Goal: Information Seeking & Learning: Learn about a topic

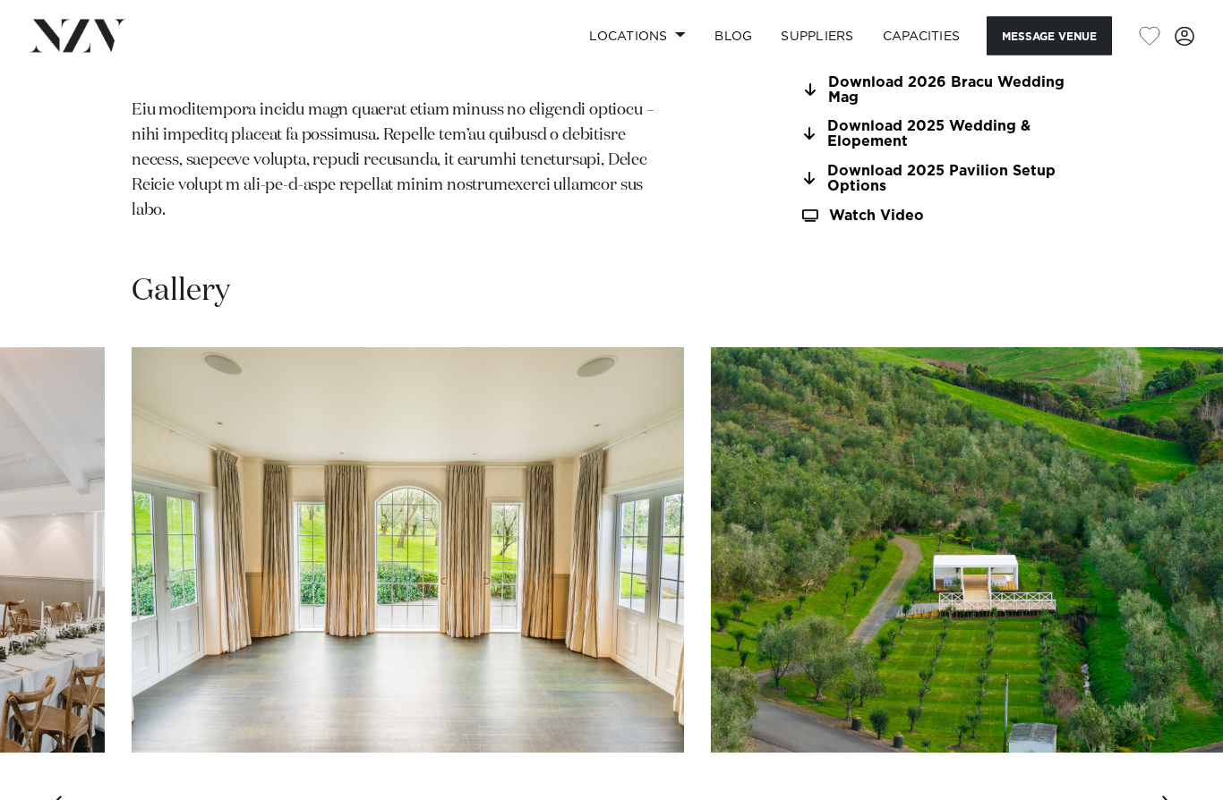
scroll to position [1841, 0]
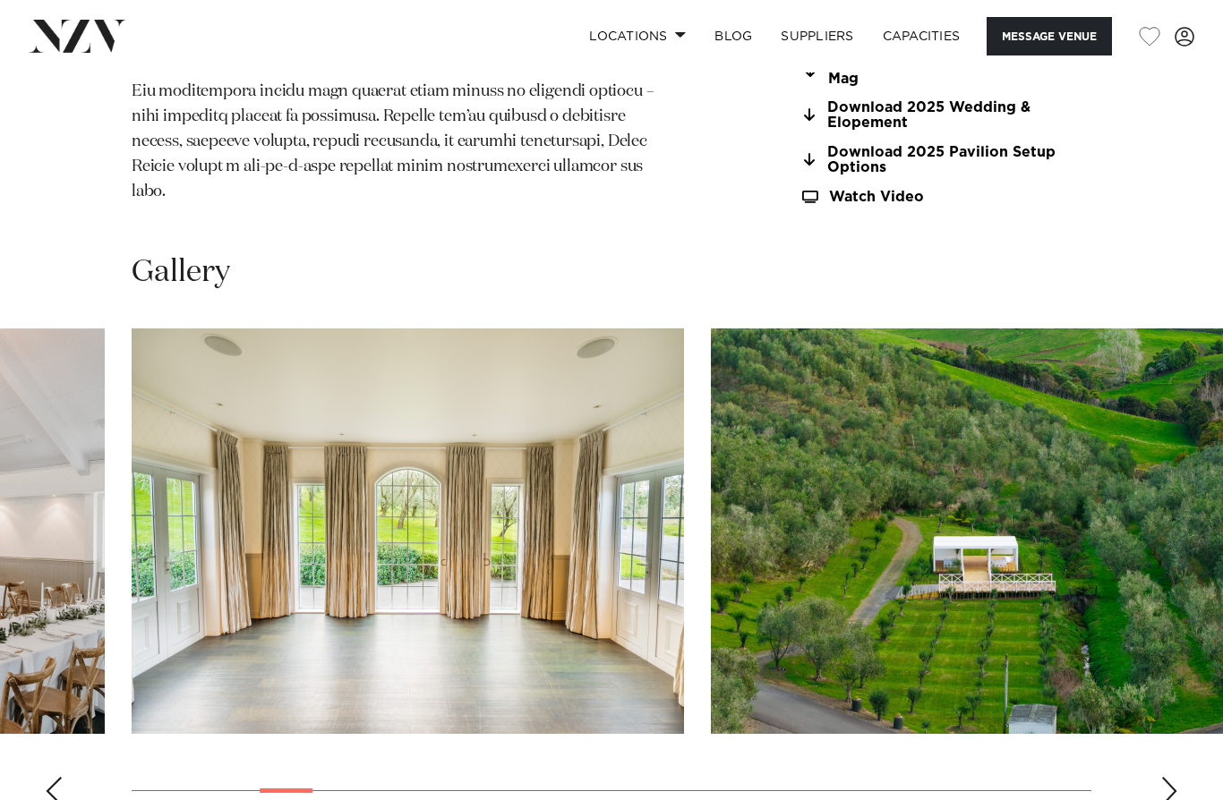
click at [1170, 777] on div "Next slide" at bounding box center [1169, 791] width 18 height 29
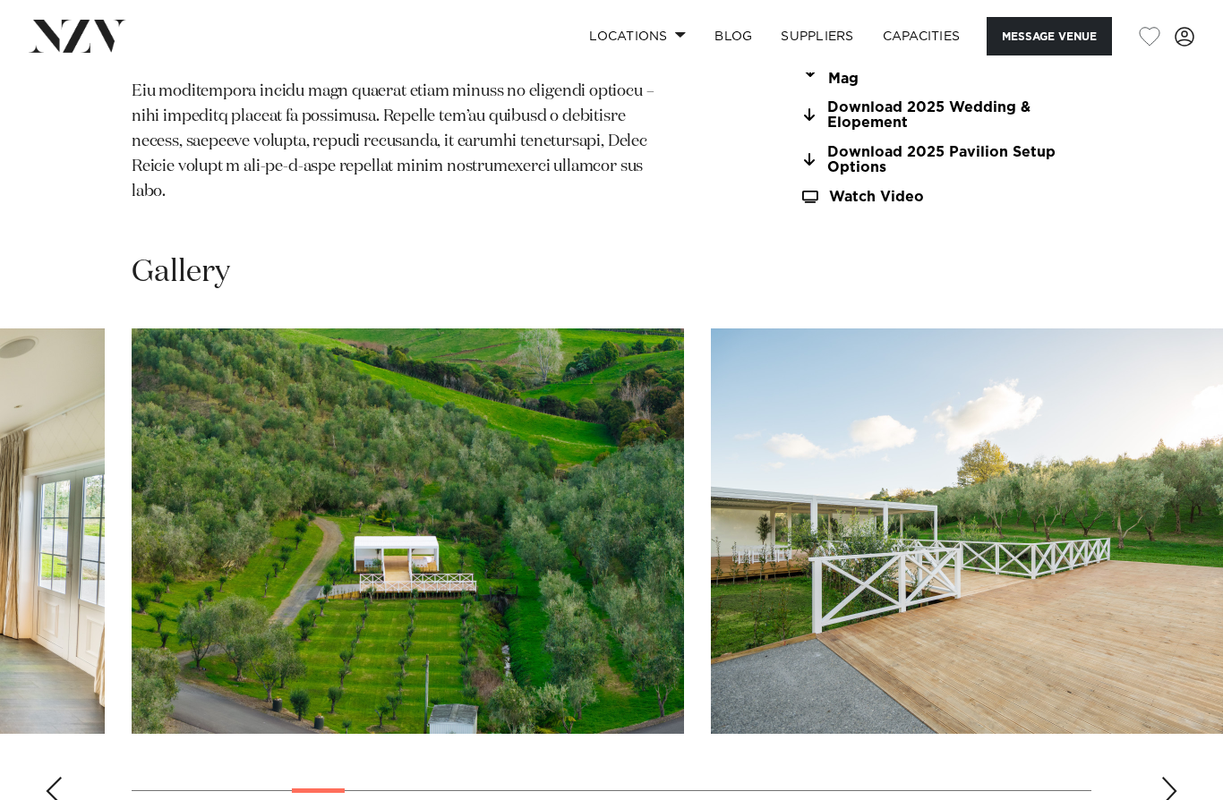
click at [1170, 777] on div "Next slide" at bounding box center [1169, 791] width 18 height 29
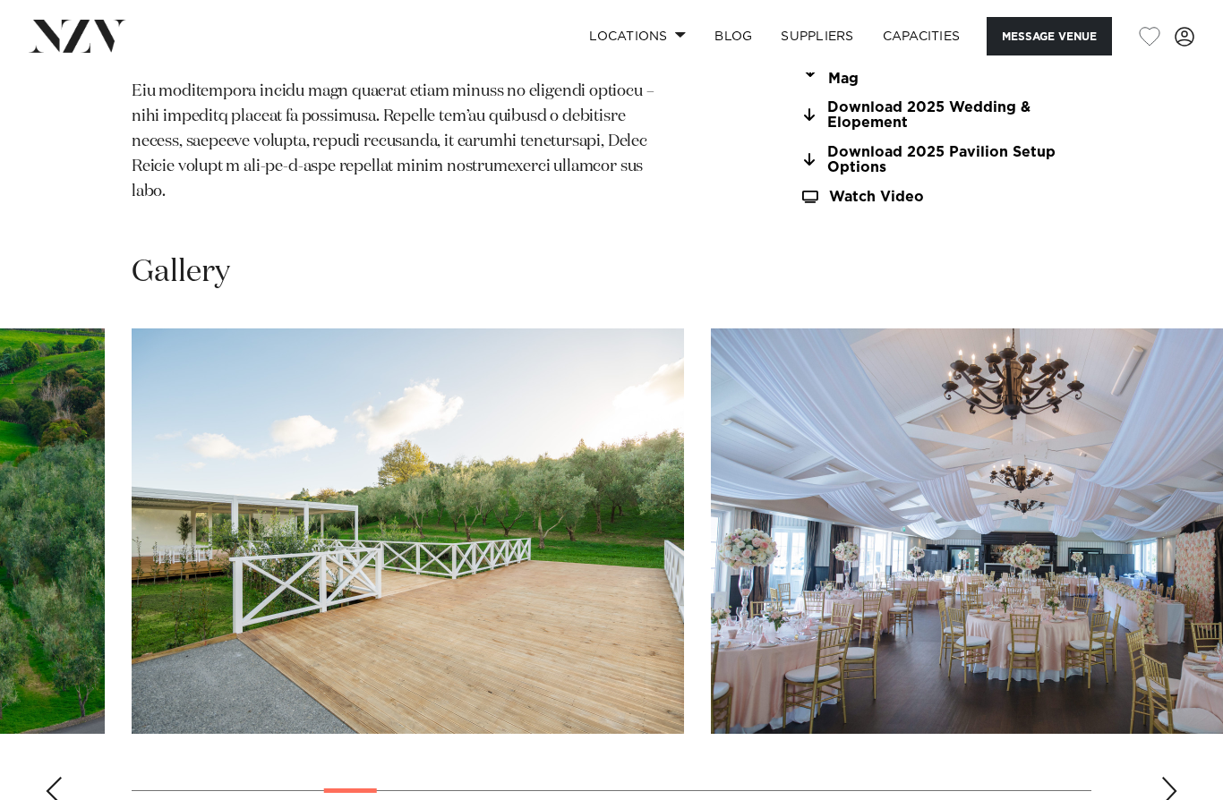
click at [1170, 777] on div "Next slide" at bounding box center [1169, 791] width 18 height 29
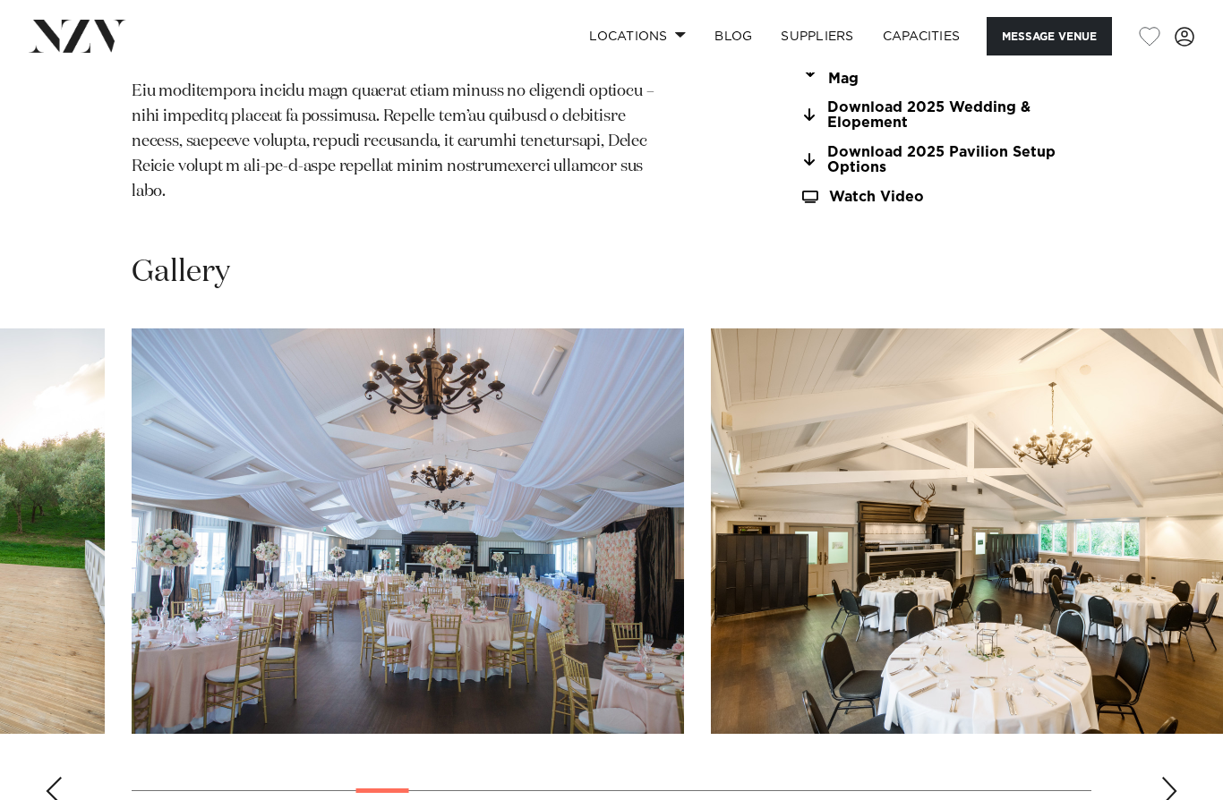
click at [1170, 777] on div "Next slide" at bounding box center [1169, 791] width 18 height 29
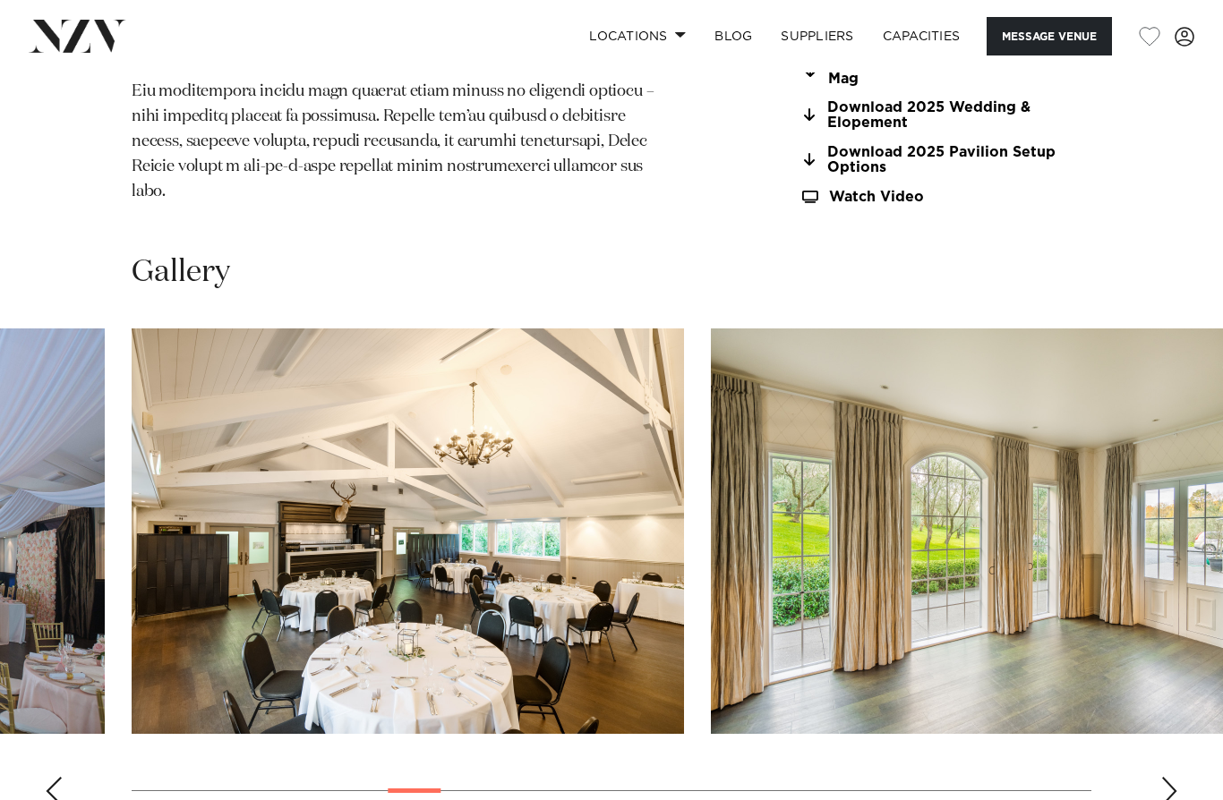
click at [1170, 777] on div "Next slide" at bounding box center [1169, 791] width 18 height 29
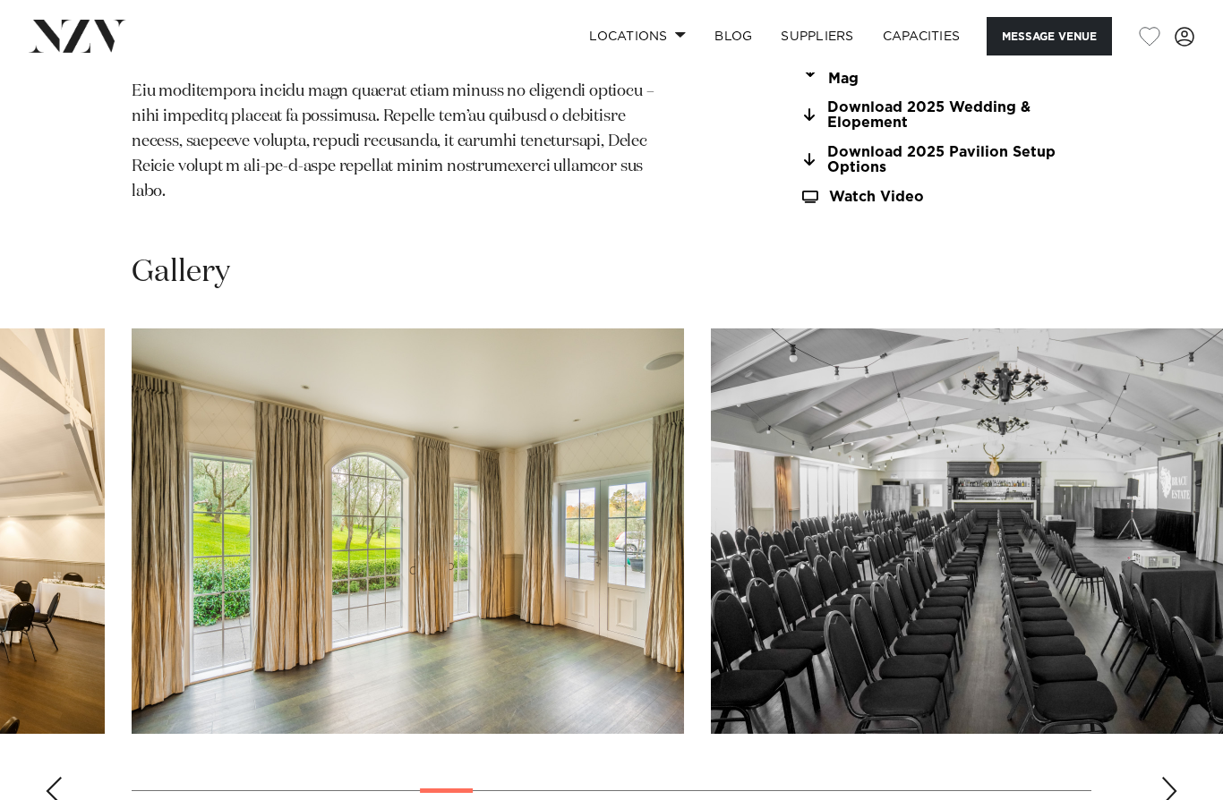
click at [1176, 777] on div "Next slide" at bounding box center [1169, 791] width 18 height 29
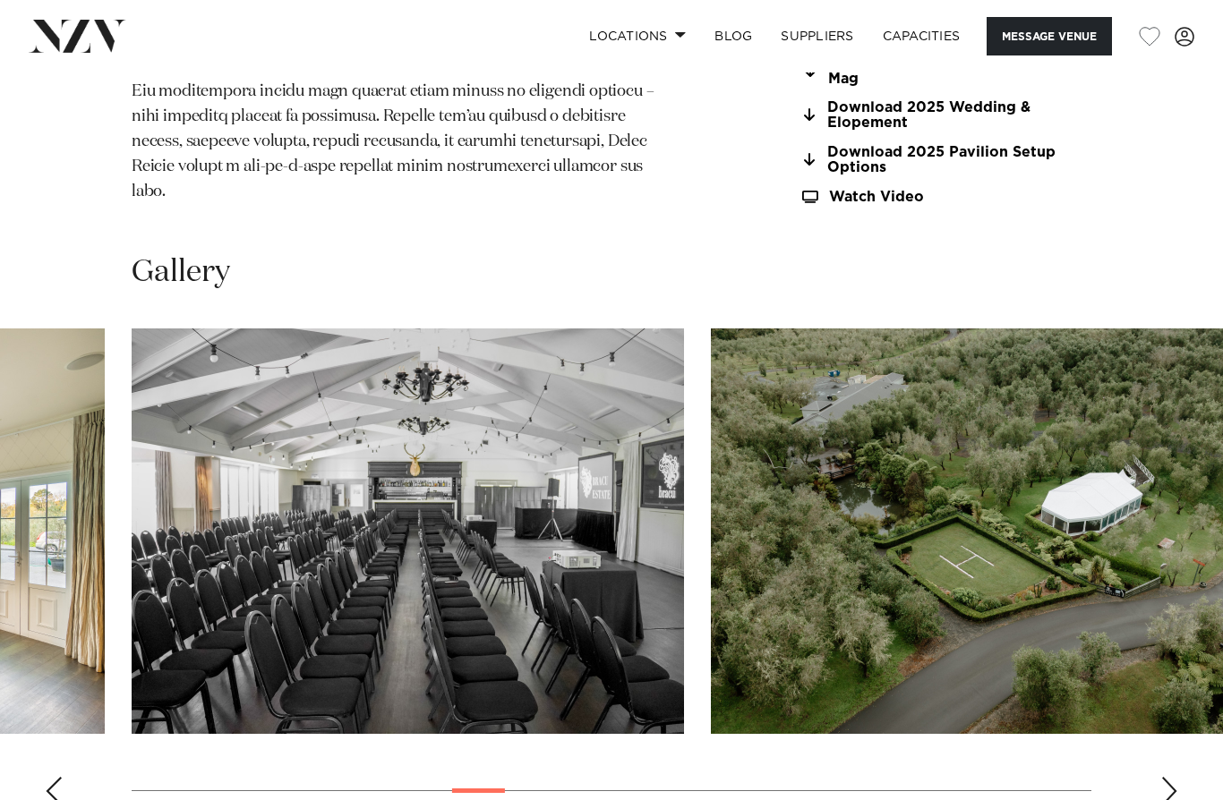
click at [1176, 777] on div "Next slide" at bounding box center [1169, 791] width 18 height 29
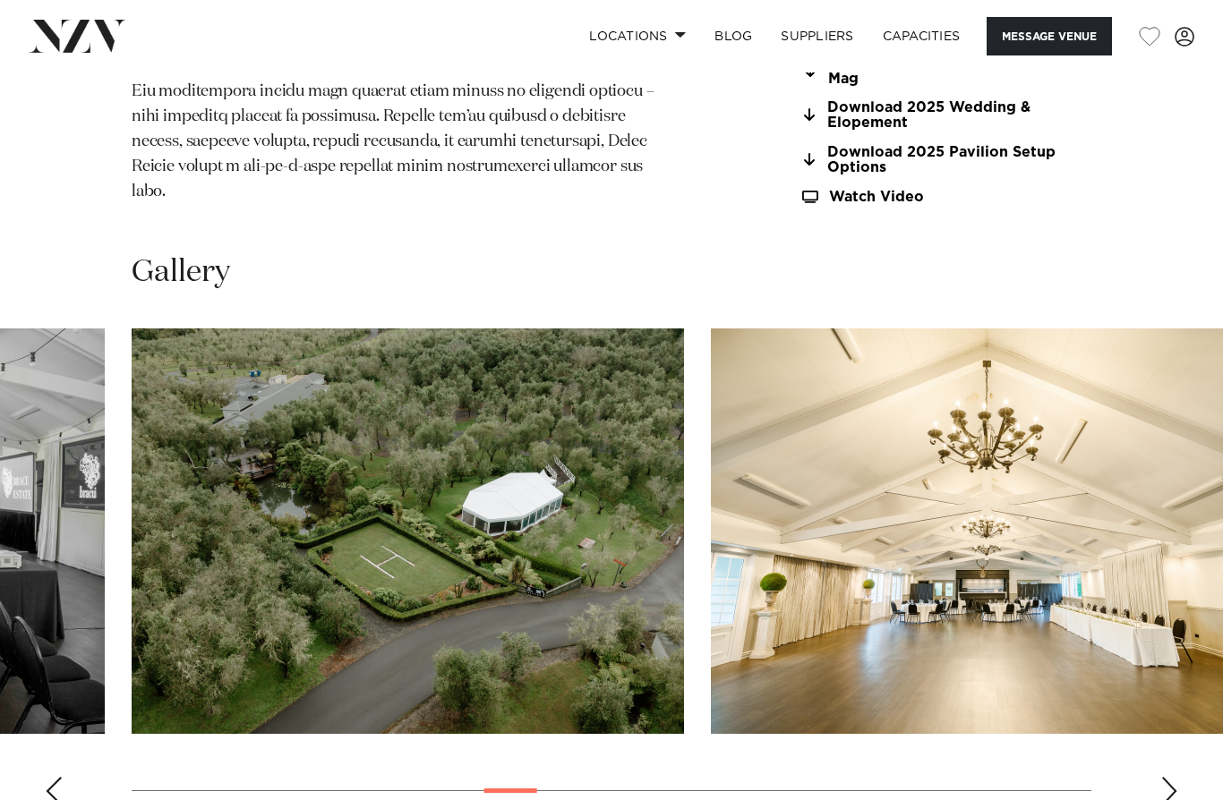
click at [1176, 777] on div "Next slide" at bounding box center [1169, 791] width 18 height 29
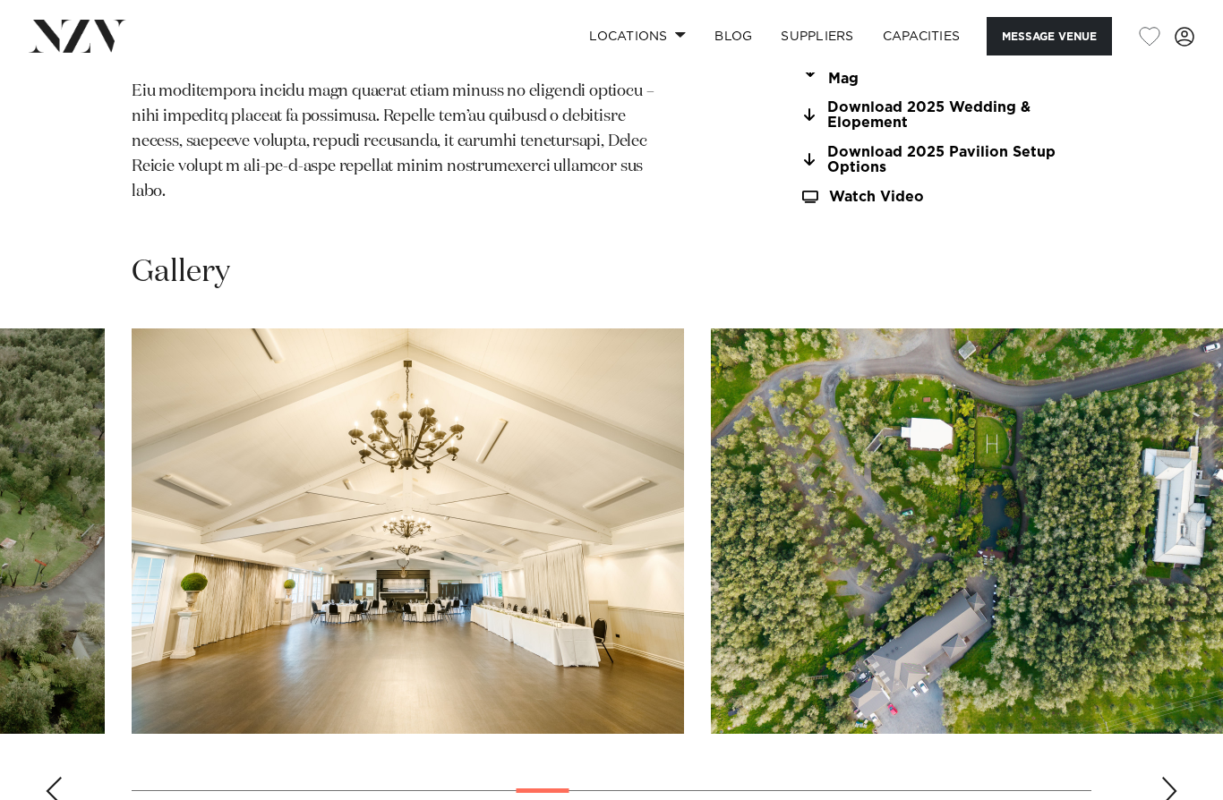
click at [1176, 777] on div "Next slide" at bounding box center [1169, 791] width 18 height 29
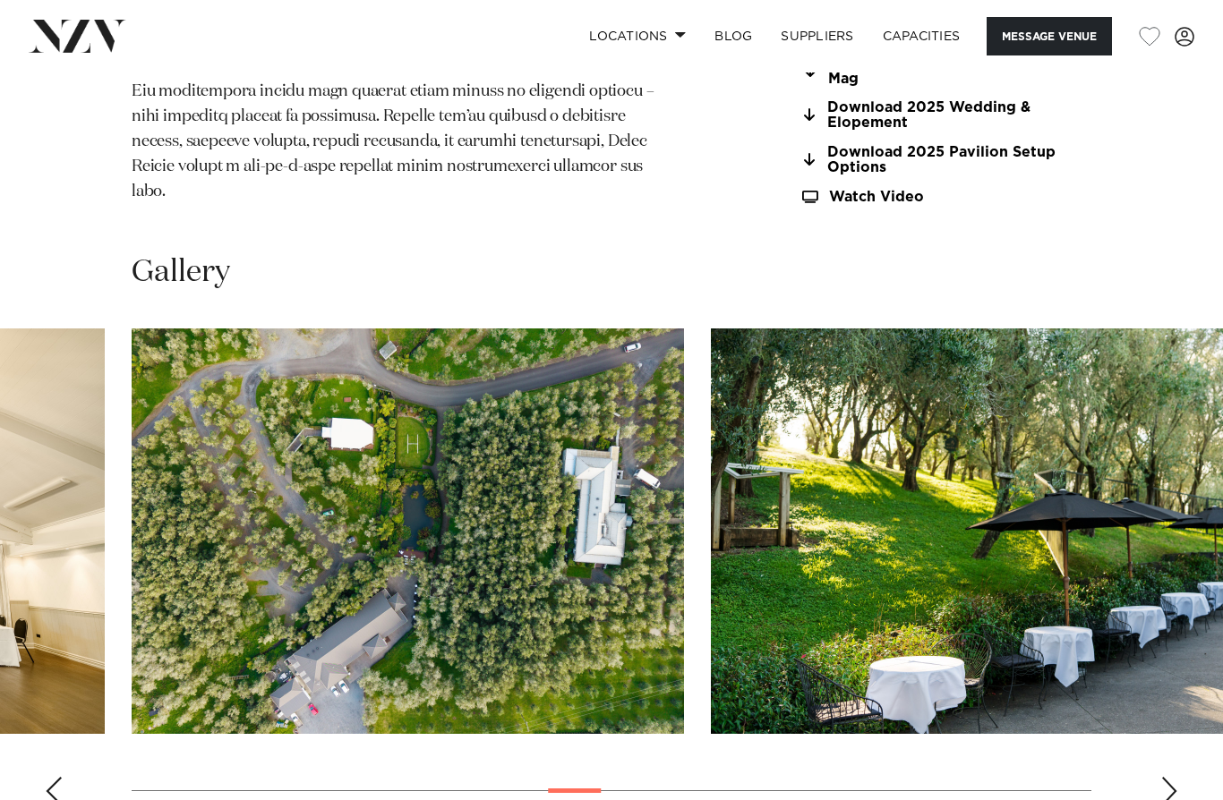
click at [1176, 777] on div "Next slide" at bounding box center [1169, 791] width 18 height 29
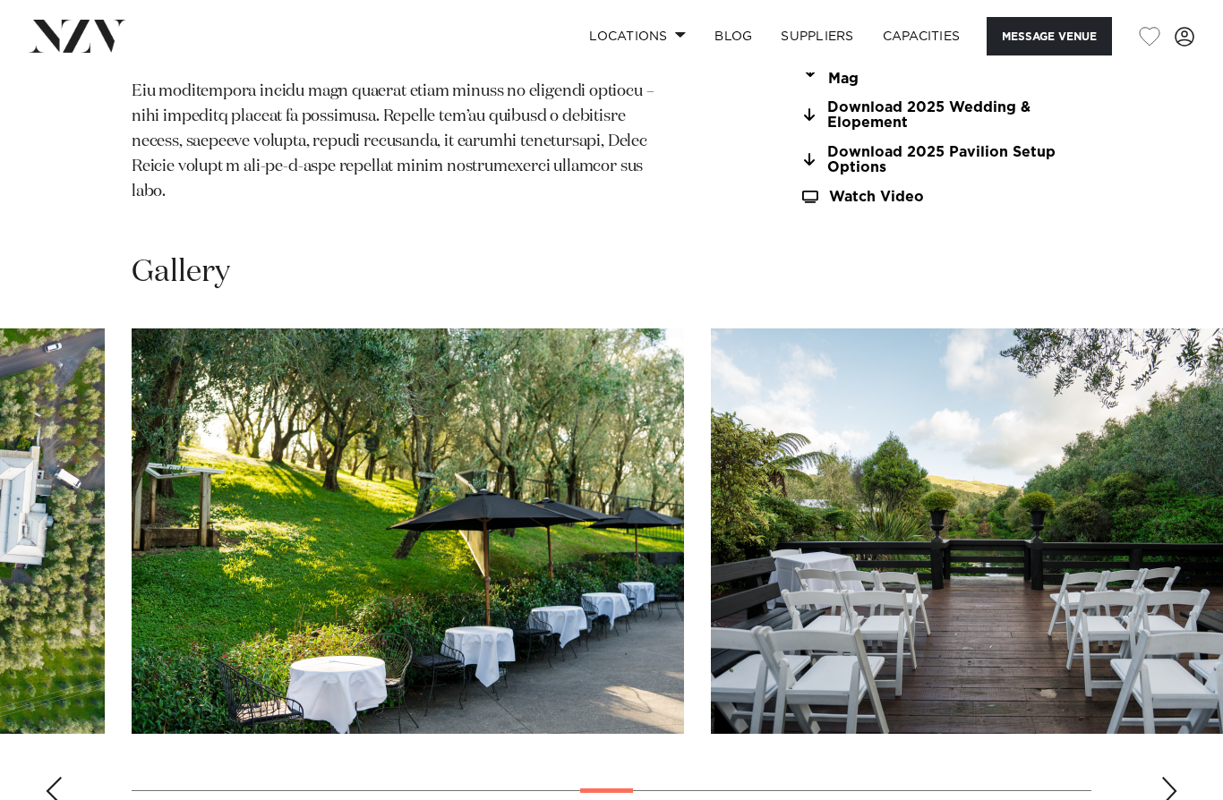
click at [1176, 777] on div "Next slide" at bounding box center [1169, 791] width 18 height 29
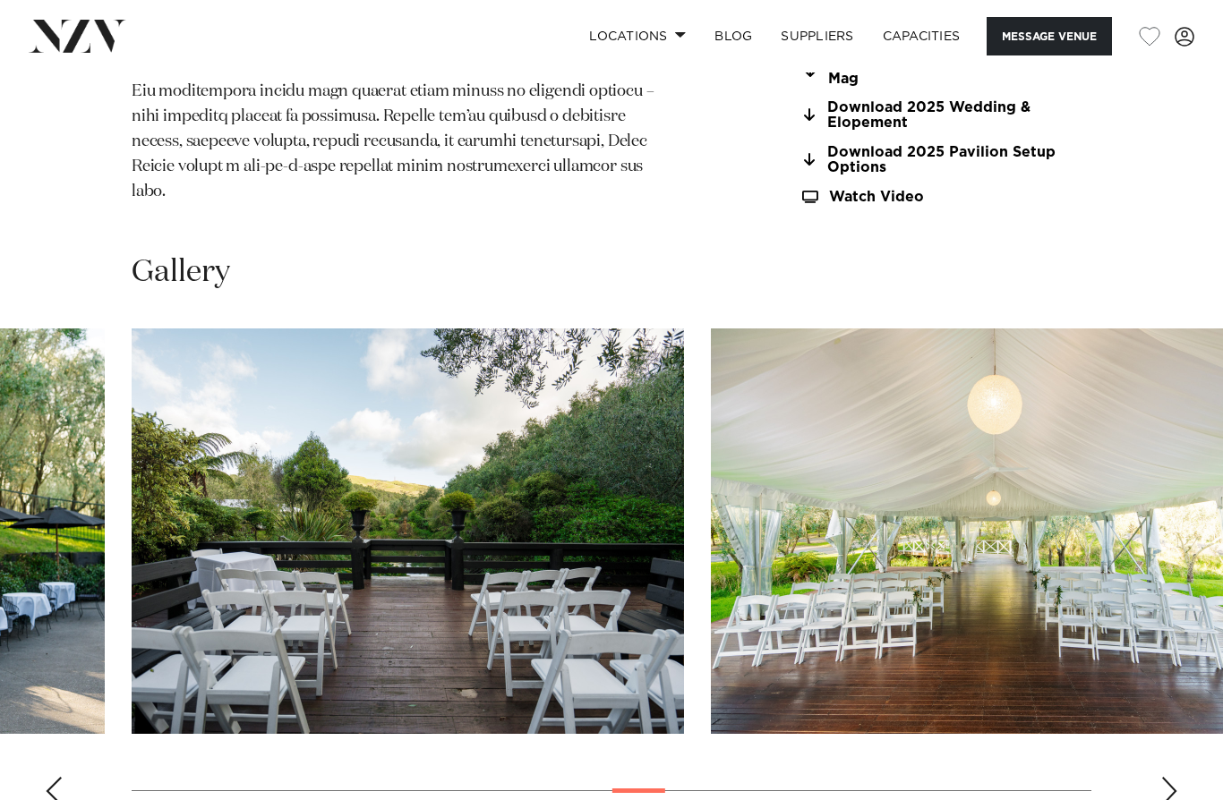
click at [1176, 777] on div "Next slide" at bounding box center [1169, 791] width 18 height 29
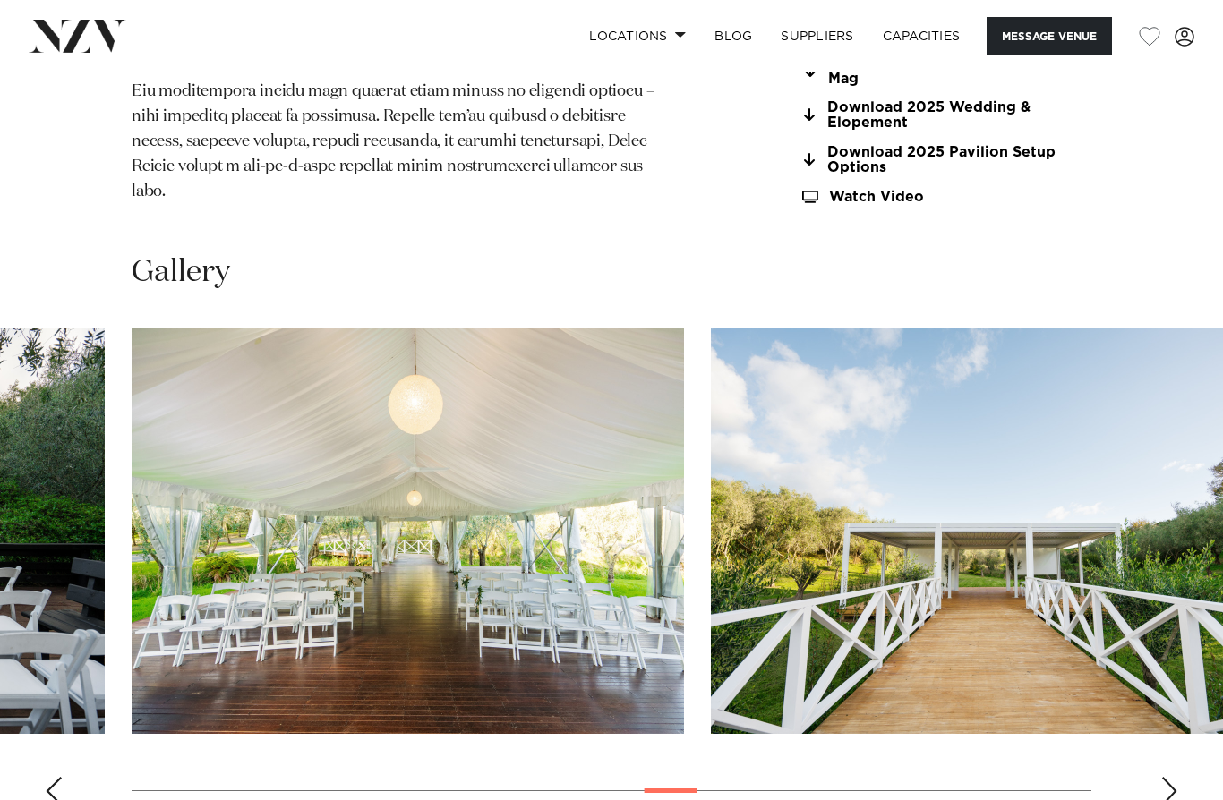
click at [1176, 777] on div "Next slide" at bounding box center [1169, 791] width 18 height 29
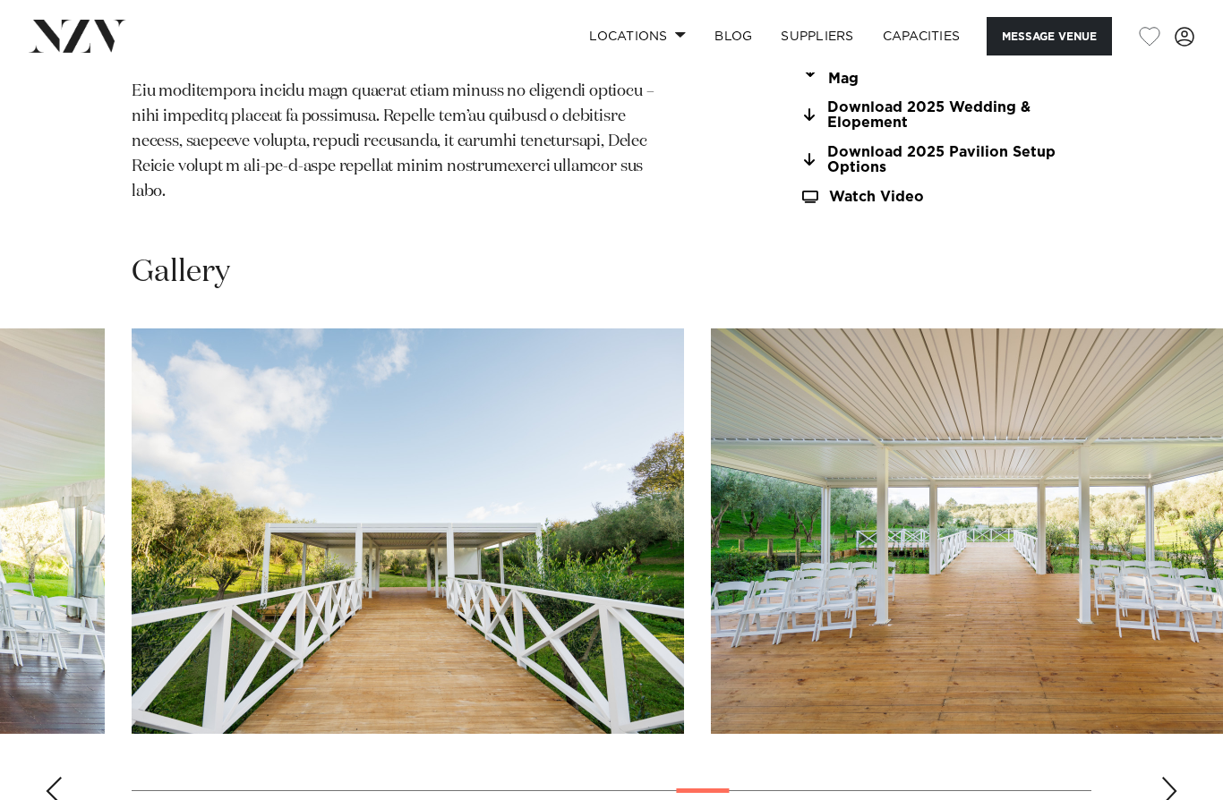
click at [1176, 777] on div "Next slide" at bounding box center [1169, 791] width 18 height 29
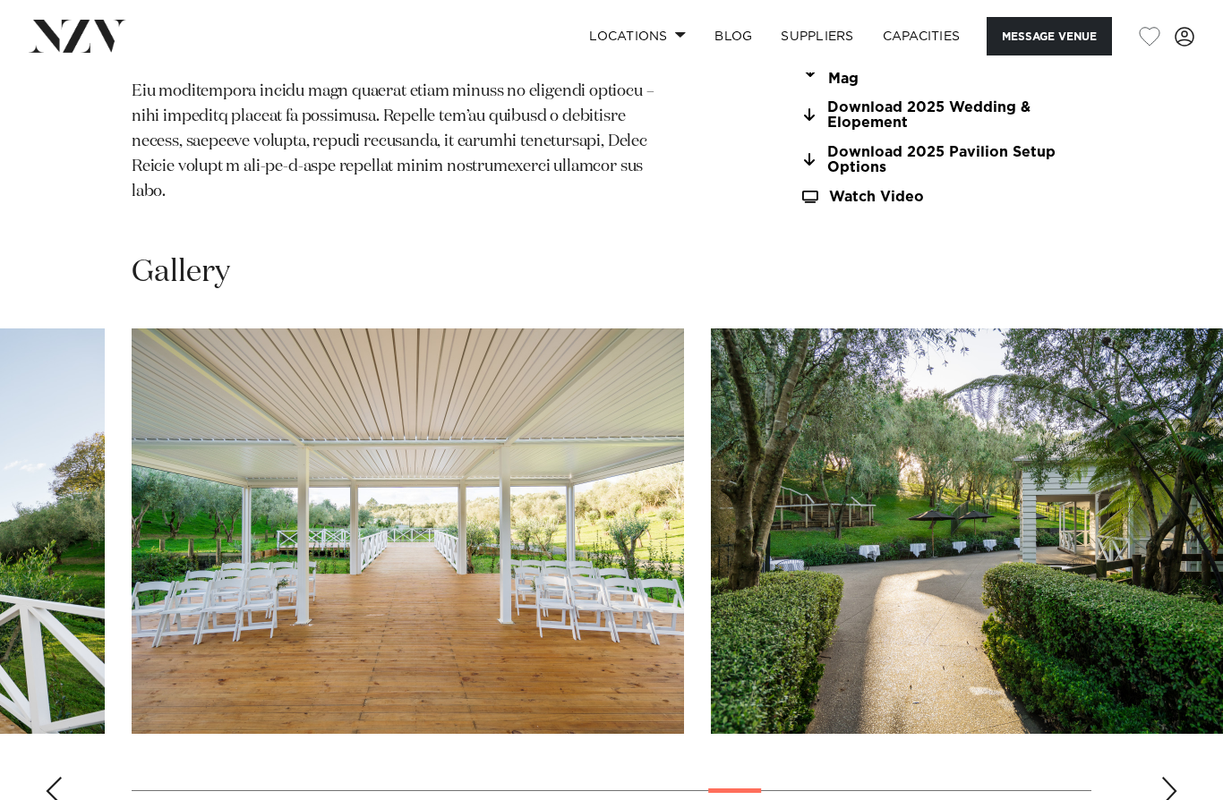
click at [1176, 777] on div "Next slide" at bounding box center [1169, 791] width 18 height 29
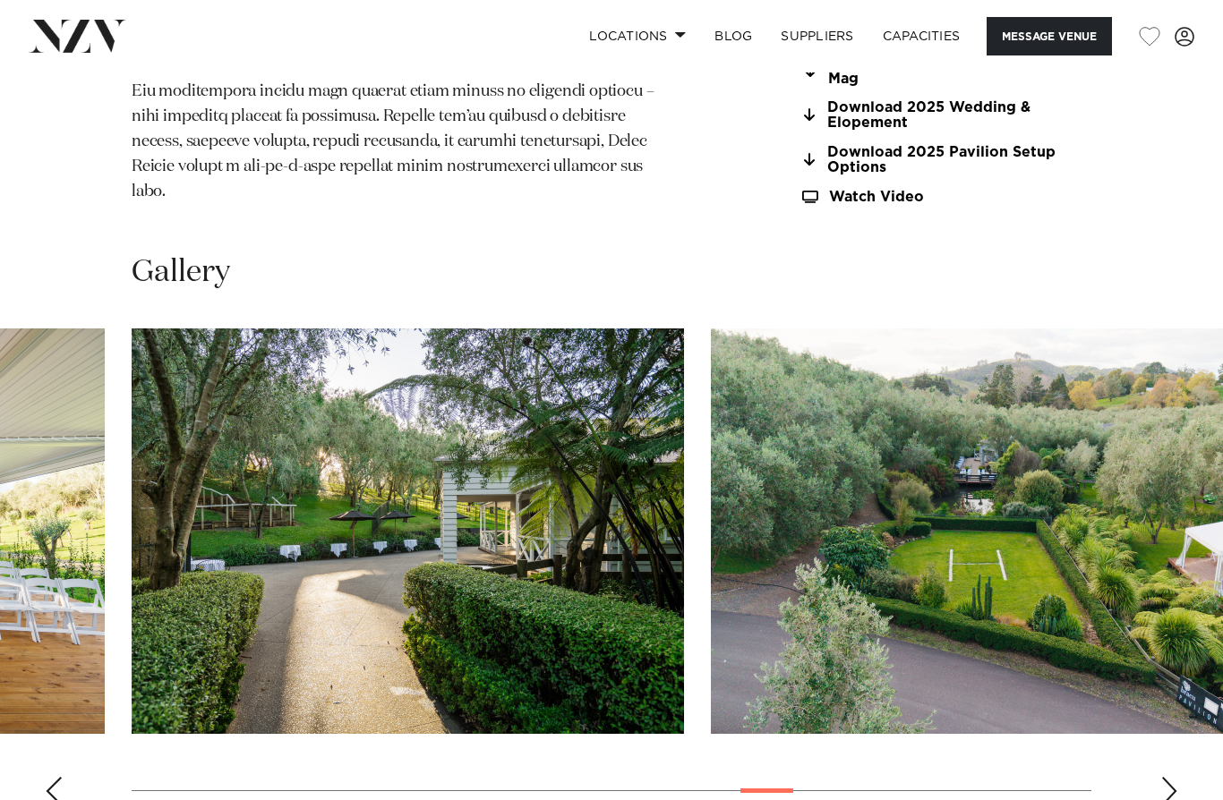
click at [1176, 777] on div "Next slide" at bounding box center [1169, 791] width 18 height 29
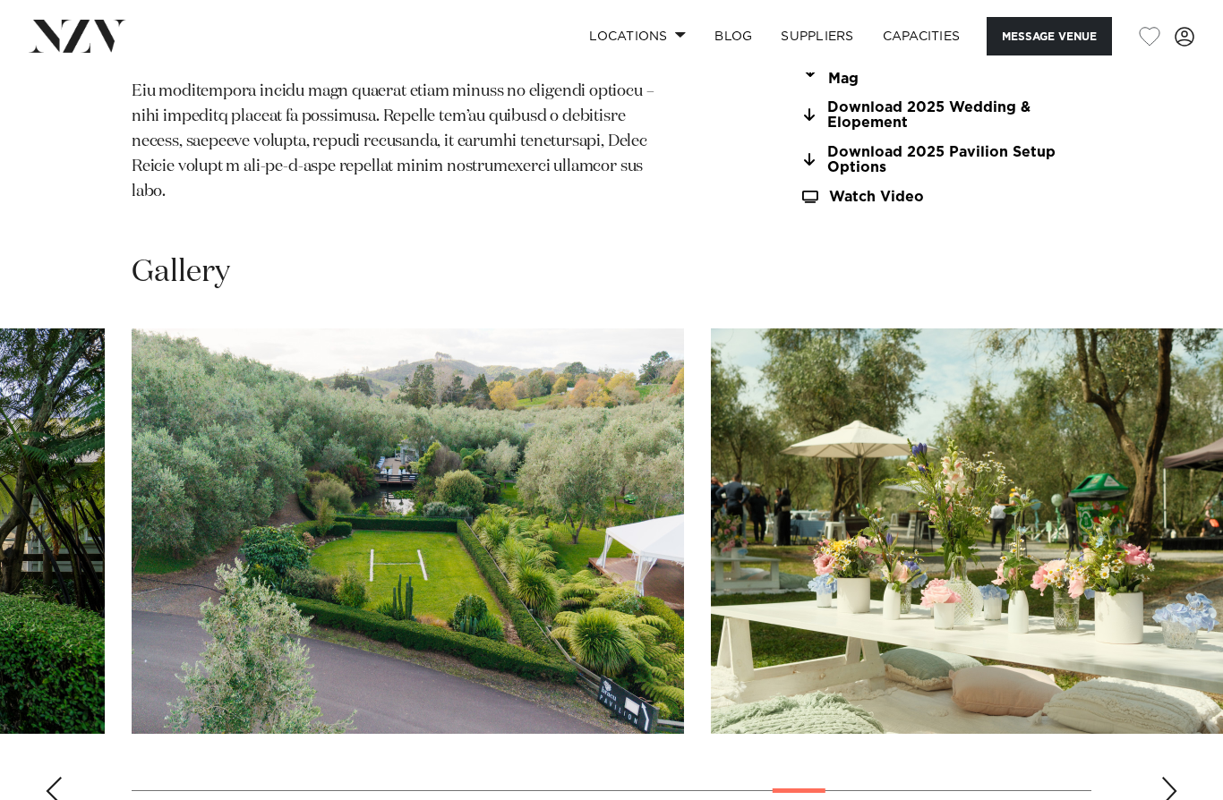
click at [1176, 777] on div "Next slide" at bounding box center [1169, 791] width 18 height 29
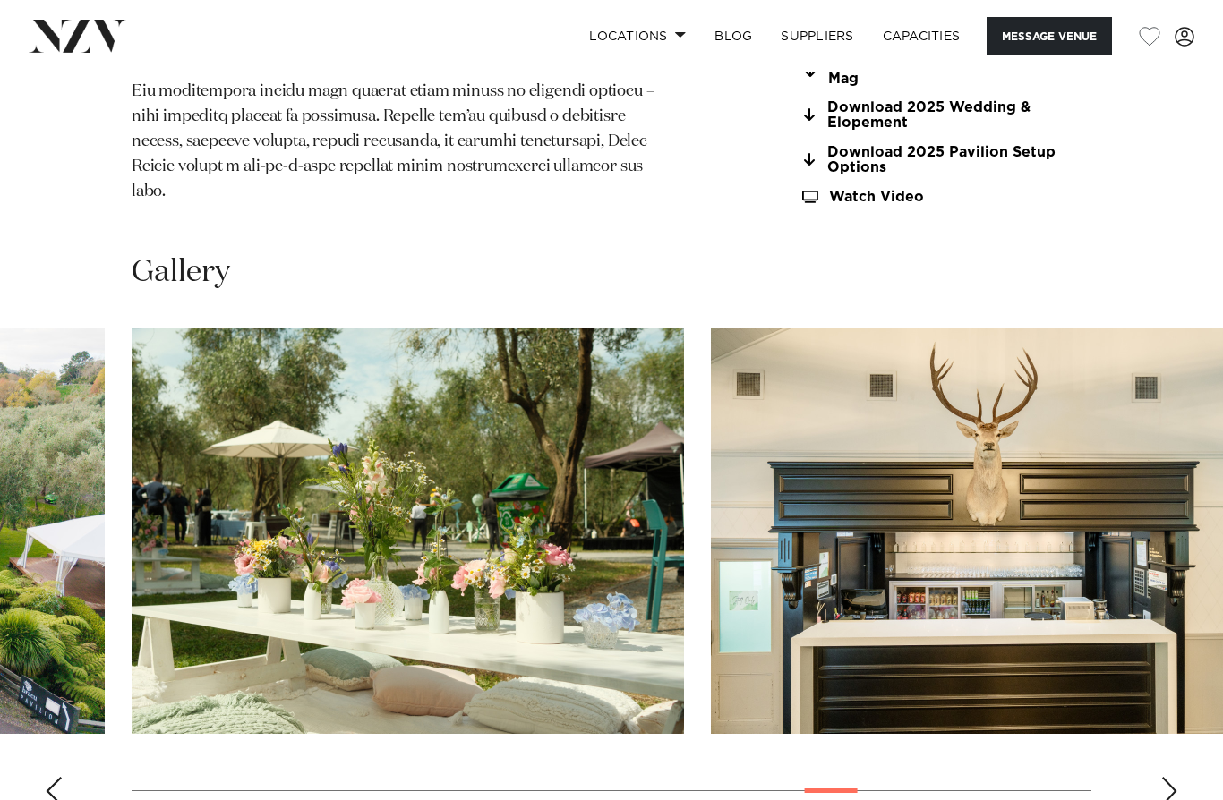
click at [1176, 777] on div "Next slide" at bounding box center [1169, 791] width 18 height 29
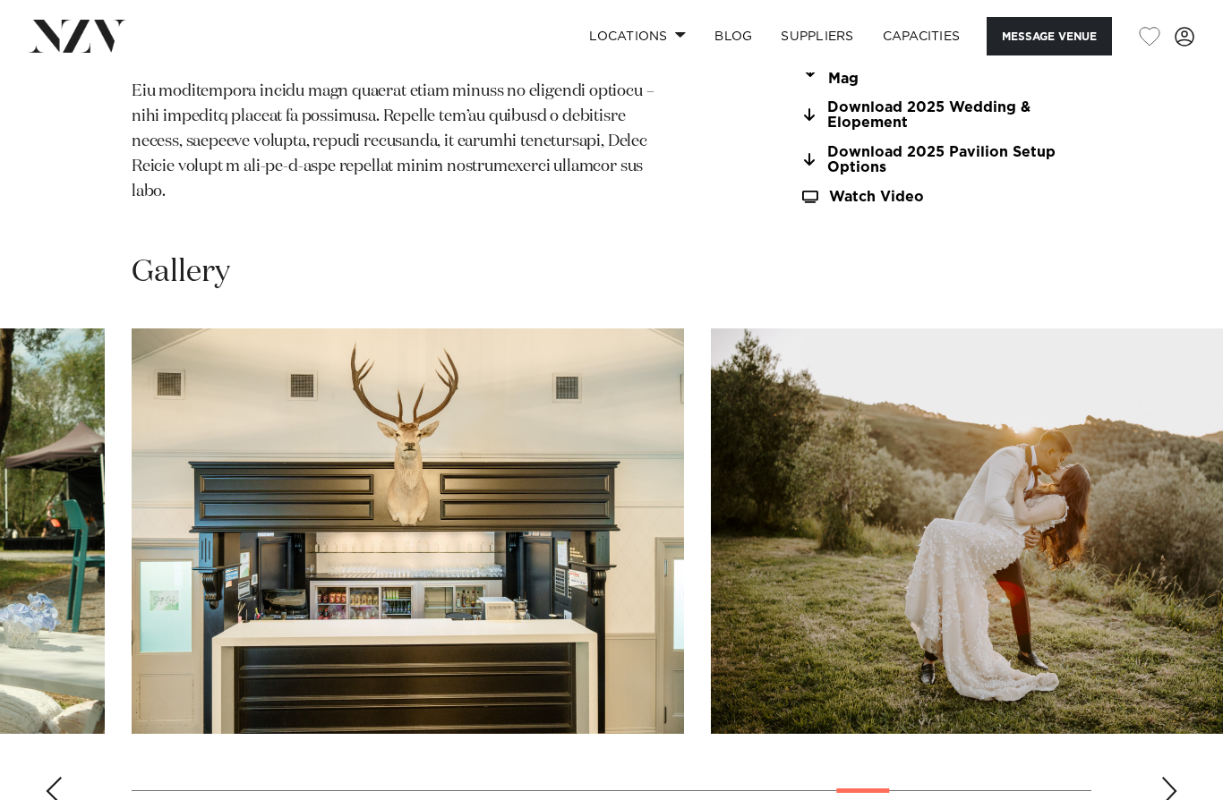
click at [1177, 722] on swiper-container at bounding box center [611, 574] width 1223 height 491
